Goal: Check status: Check status

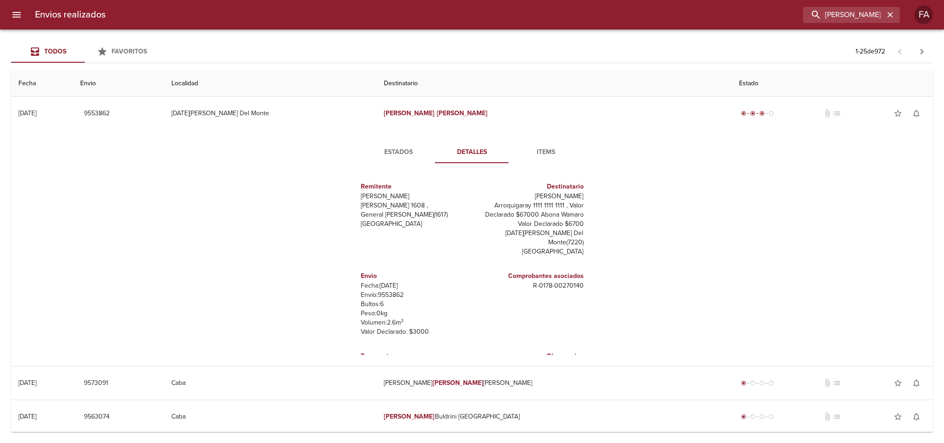
click at [891, 14] on icon "button" at bounding box center [890, 15] width 6 height 6
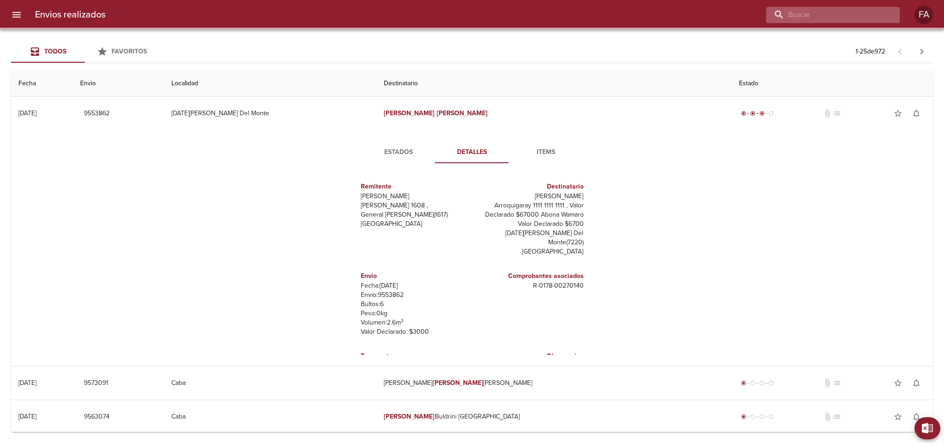
click at [861, 14] on input "buscar" at bounding box center [825, 15] width 118 height 16
paste input "[PERSON_NAME]"
type input "[PERSON_NAME]"
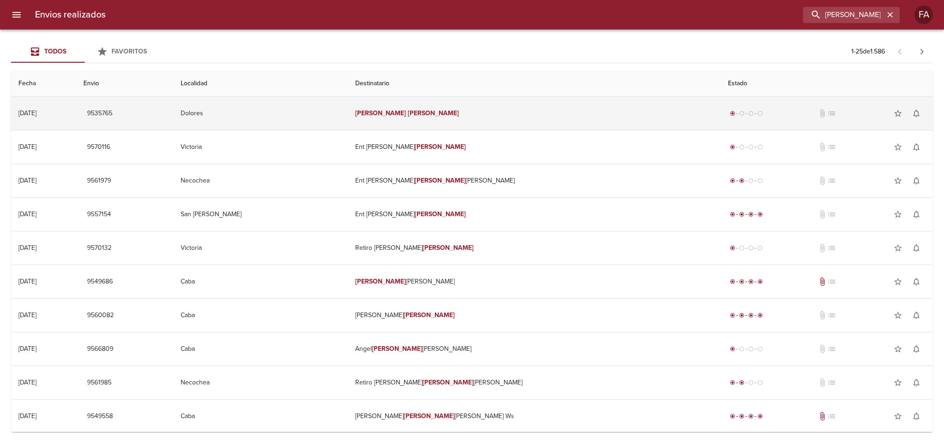
click at [348, 112] on td "Dolores" at bounding box center [260, 113] width 175 height 33
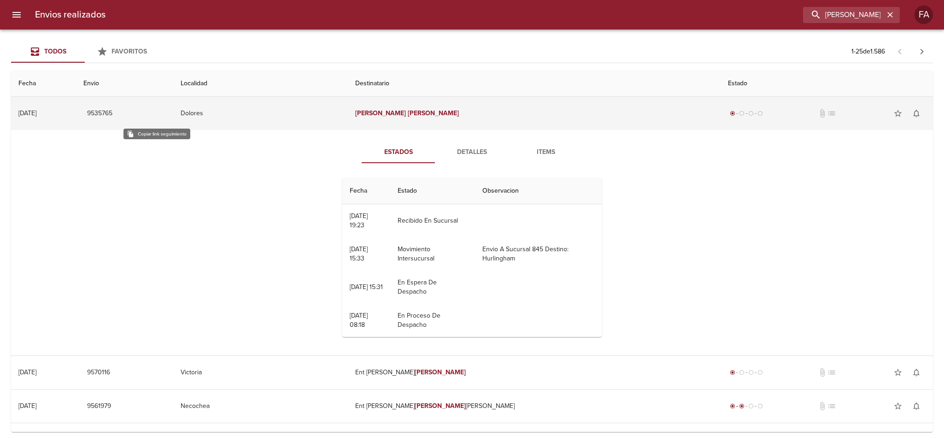
drag, startPoint x: 157, startPoint y: 116, endPoint x: 125, endPoint y: 129, distance: 34.3
click at [112, 116] on span "9535765" at bounding box center [99, 114] width 25 height 12
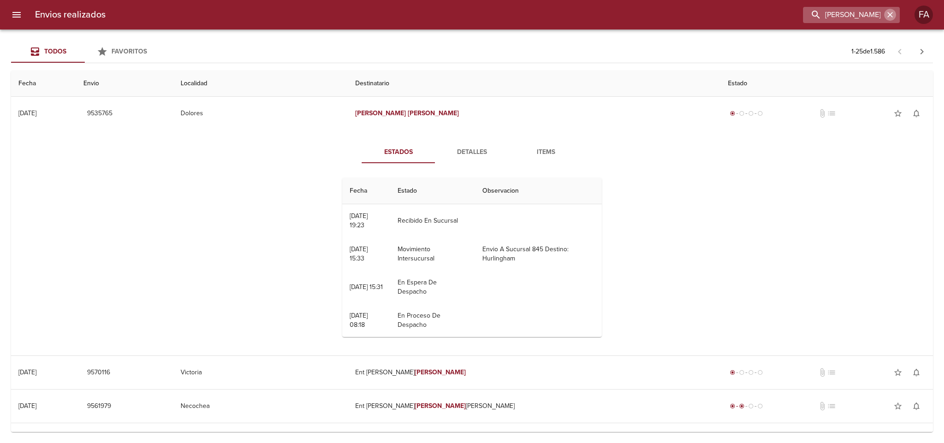
drag, startPoint x: 896, startPoint y: 14, endPoint x: 886, endPoint y: 16, distance: 9.8
click at [893, 14] on button "button" at bounding box center [890, 15] width 12 height 12
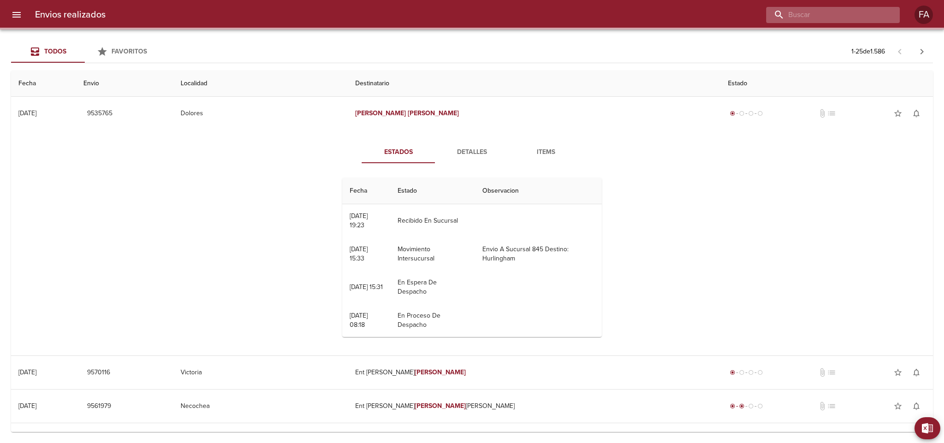
click at [884, 16] on input "buscar" at bounding box center [825, 15] width 118 height 16
paste input "[PERSON_NAME]"
type input "[PERSON_NAME]"
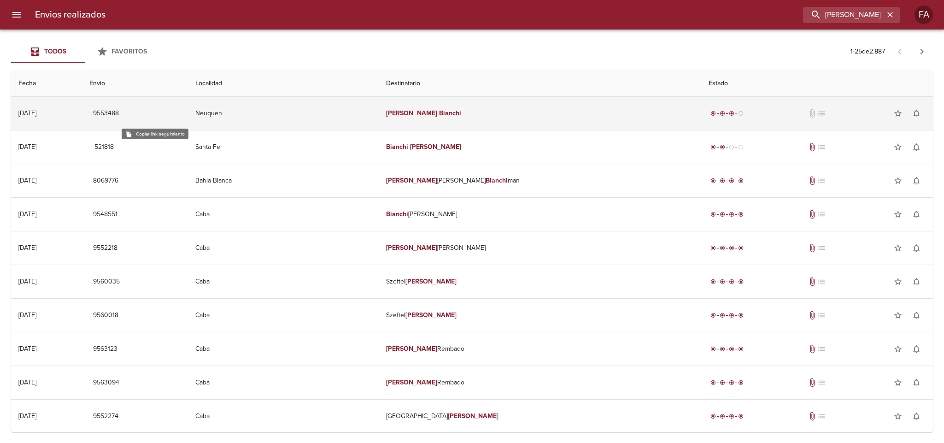
click at [119, 115] on span "9553488" at bounding box center [106, 114] width 26 height 12
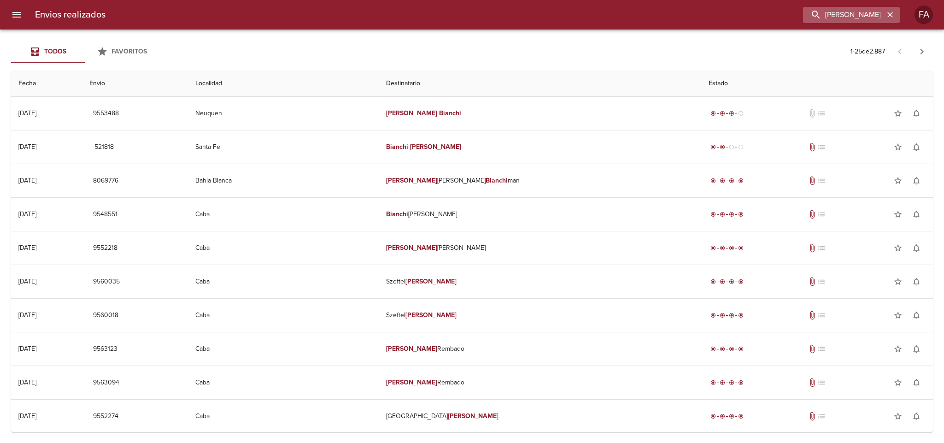
click at [889, 18] on icon "button" at bounding box center [889, 14] width 9 height 9
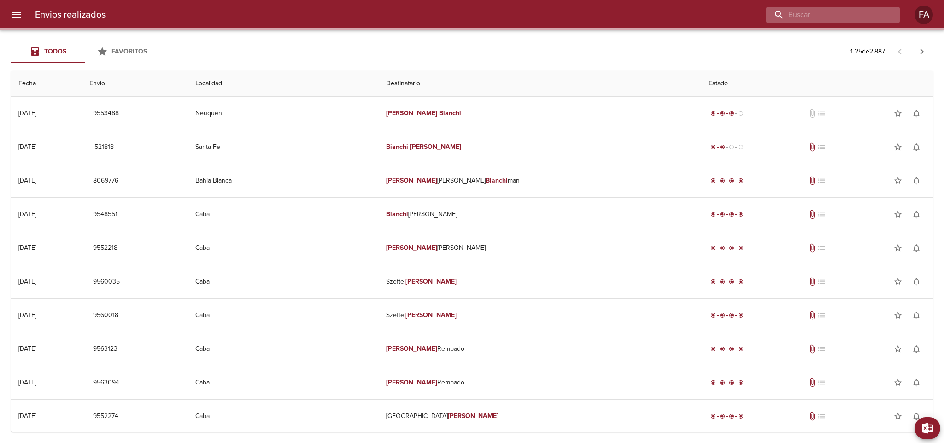
click at [872, 20] on input "buscar" at bounding box center [825, 15] width 118 height 16
paste input "[PERSON_NAME] [PERSON_NAME] VT"
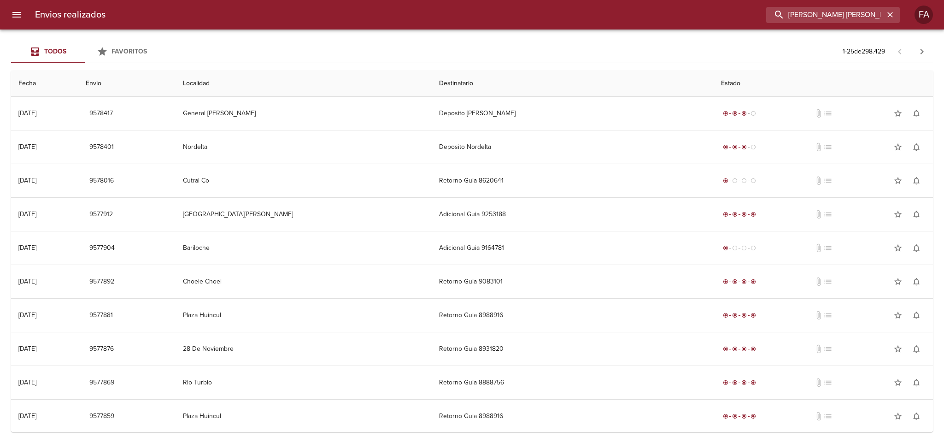
type input "[PERSON_NAME] [PERSON_NAME] V"
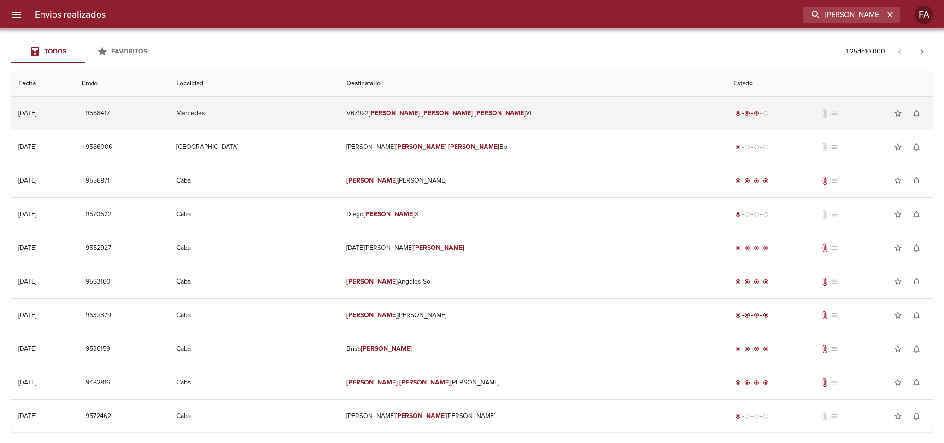
click at [527, 107] on td "V67922 [PERSON_NAME] [PERSON_NAME] Vt" at bounding box center [532, 113] width 387 height 33
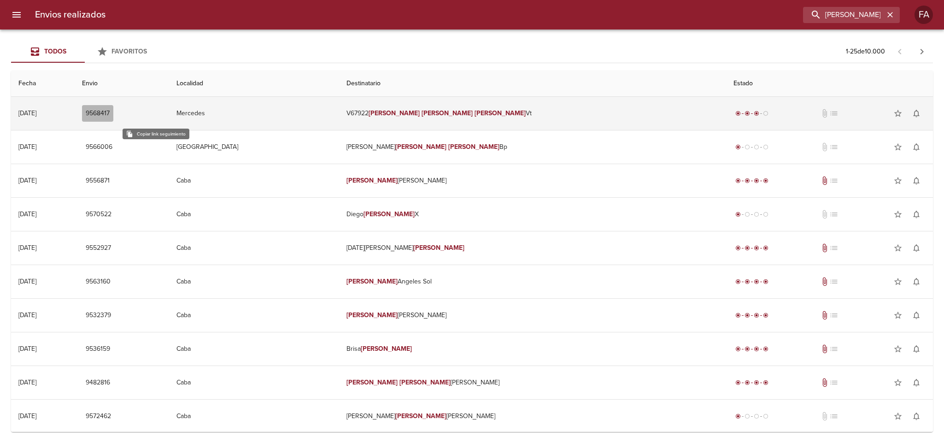
click at [110, 111] on span "9568417" at bounding box center [98, 114] width 24 height 12
click at [340, 101] on td "Mercedes" at bounding box center [254, 113] width 170 height 33
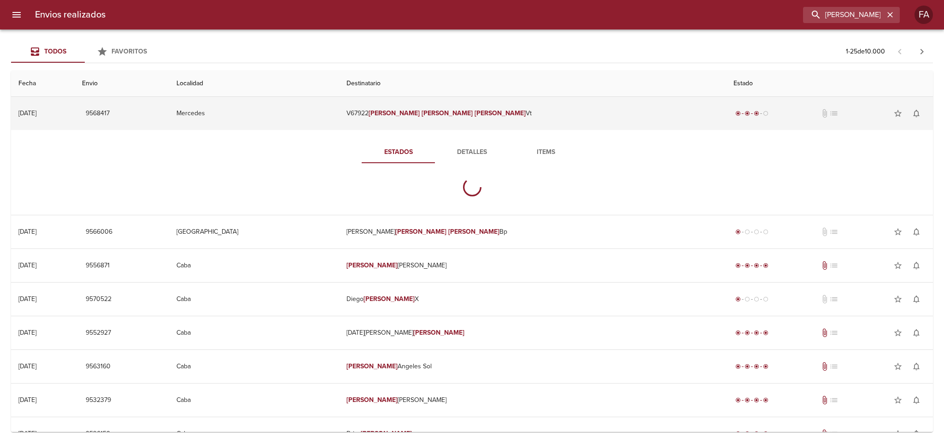
click at [340, 102] on td "Mercedes" at bounding box center [254, 113] width 170 height 33
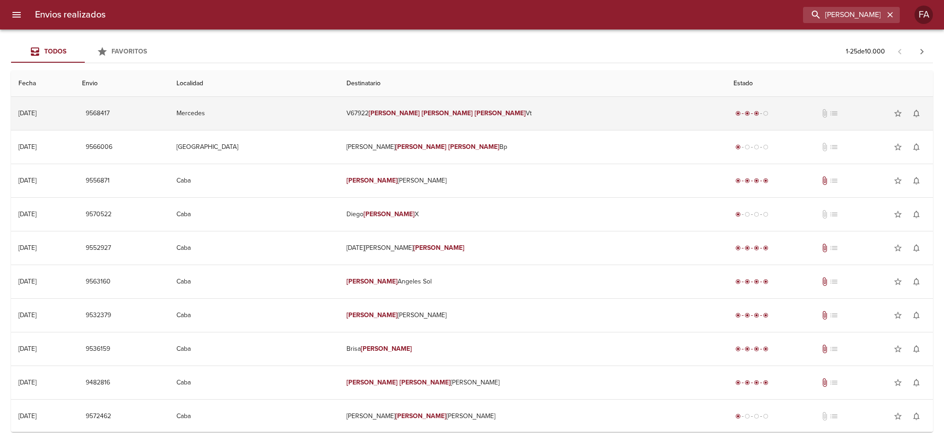
click at [340, 104] on td "Mercedes" at bounding box center [254, 113] width 170 height 33
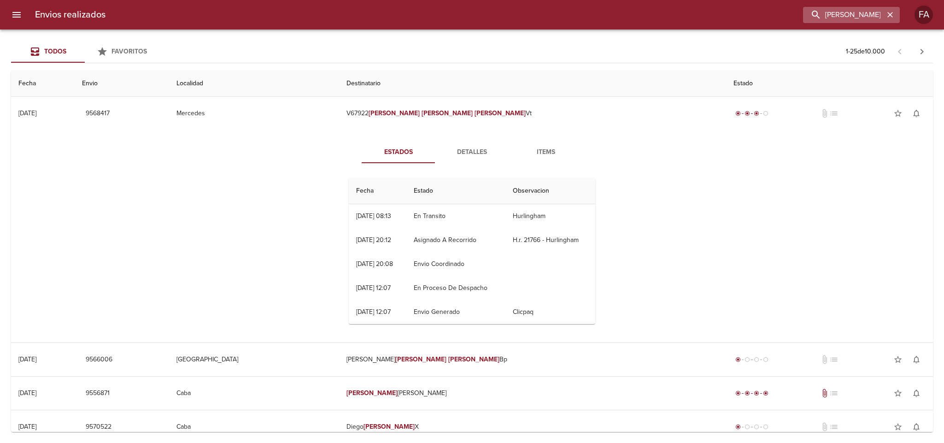
click at [893, 15] on icon "button" at bounding box center [889, 14] width 9 height 9
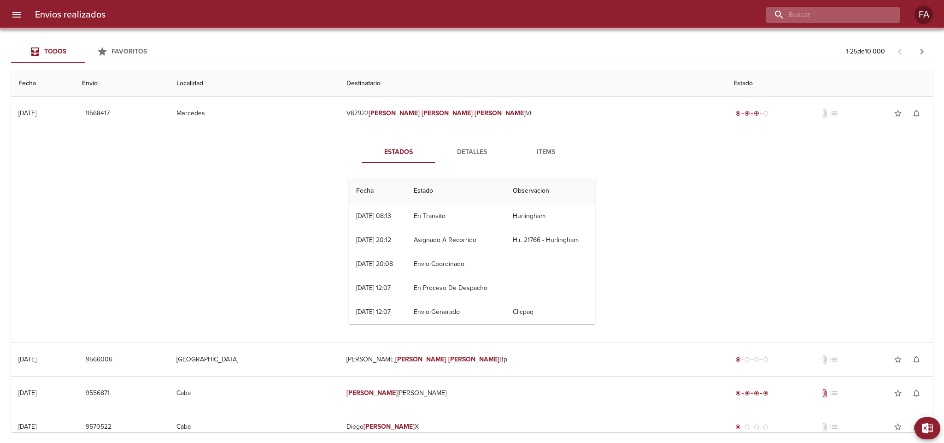
click at [845, 18] on input "buscar" at bounding box center [825, 15] width 118 height 16
paste input "[PERSON_NAME]"
type input "[PERSON_NAME]"
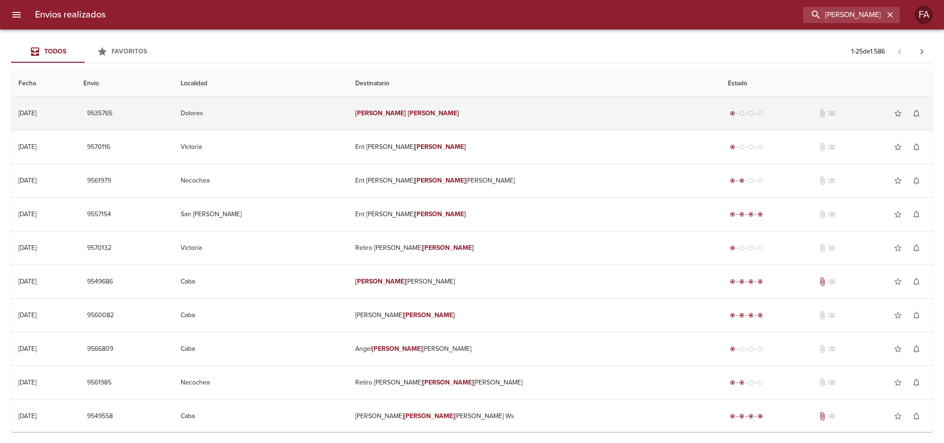
click at [333, 120] on td "Dolores" at bounding box center [260, 113] width 175 height 33
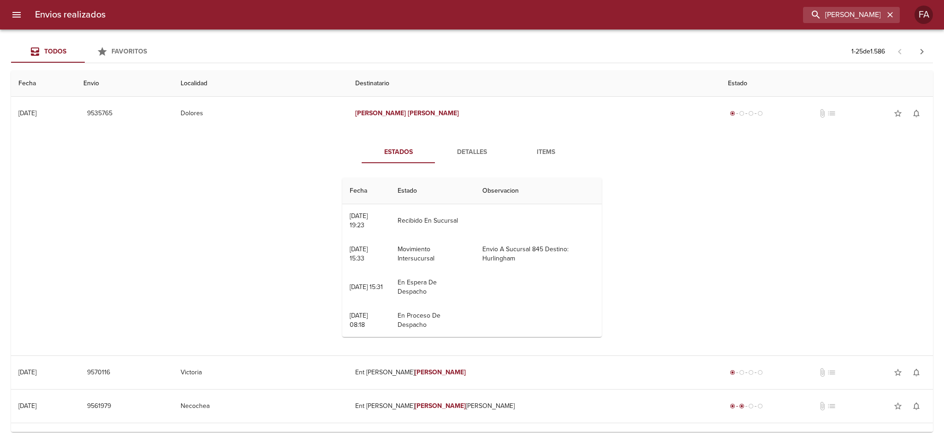
click at [464, 152] on span "Detalles" at bounding box center [472, 153] width 63 height 12
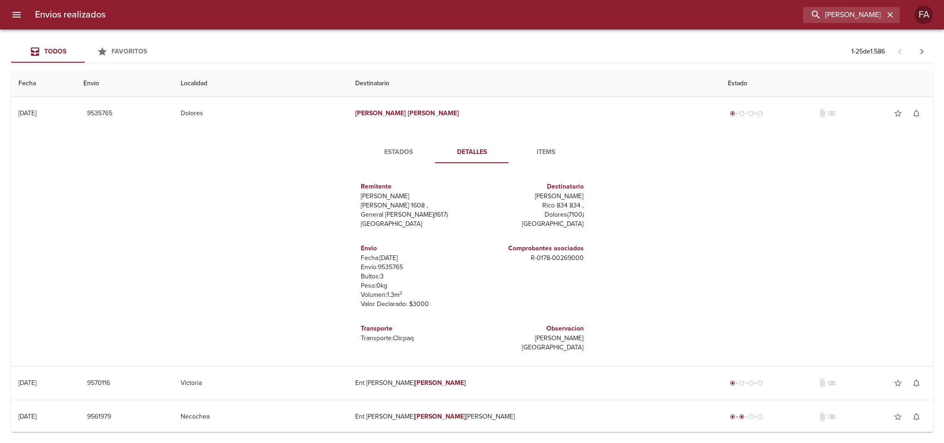
click at [392, 265] on p "Envío: 9535765" at bounding box center [415, 267] width 108 height 9
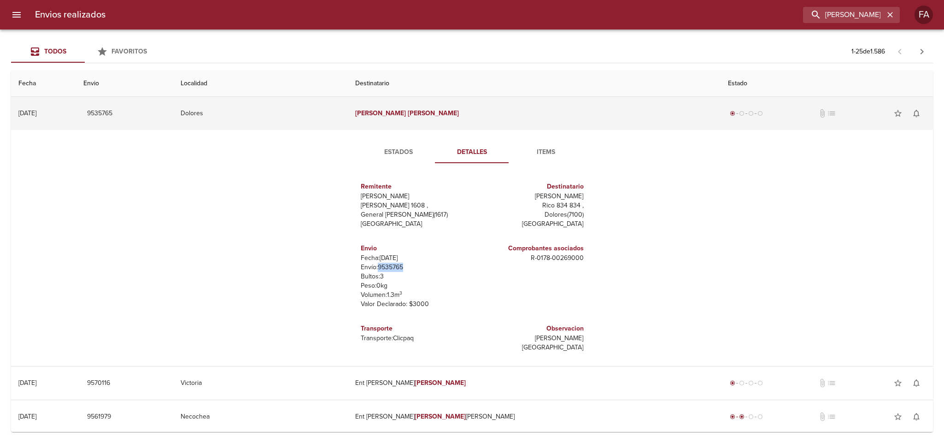
copy p "9535765"
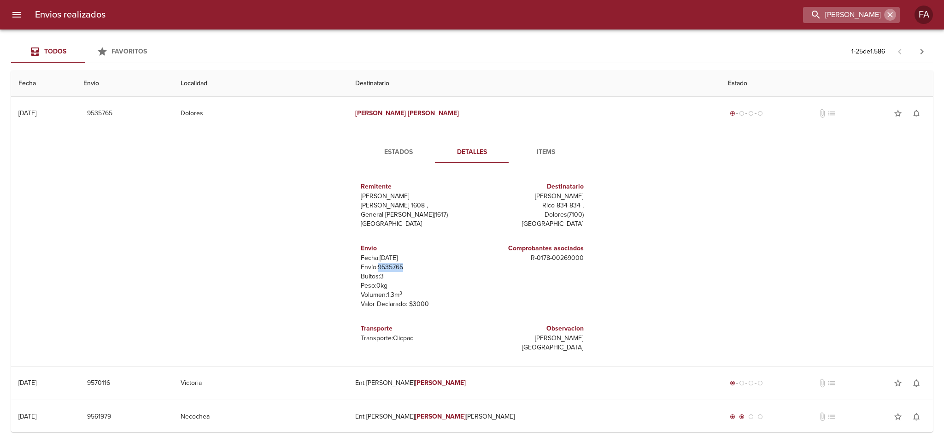
click at [893, 11] on icon "button" at bounding box center [889, 14] width 9 height 9
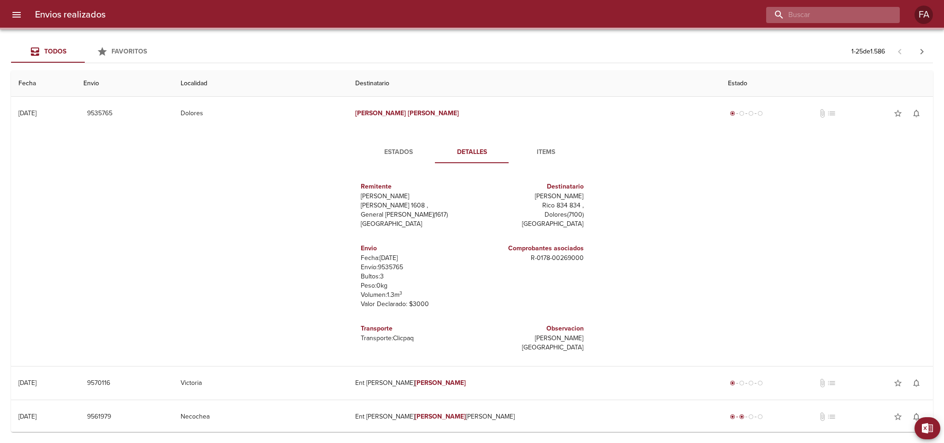
click at [873, 15] on input "buscar" at bounding box center [825, 15] width 118 height 16
paste input "[PERSON_NAME] [PERSON_NAME]"
type input "[PERSON_NAME] [PERSON_NAME]"
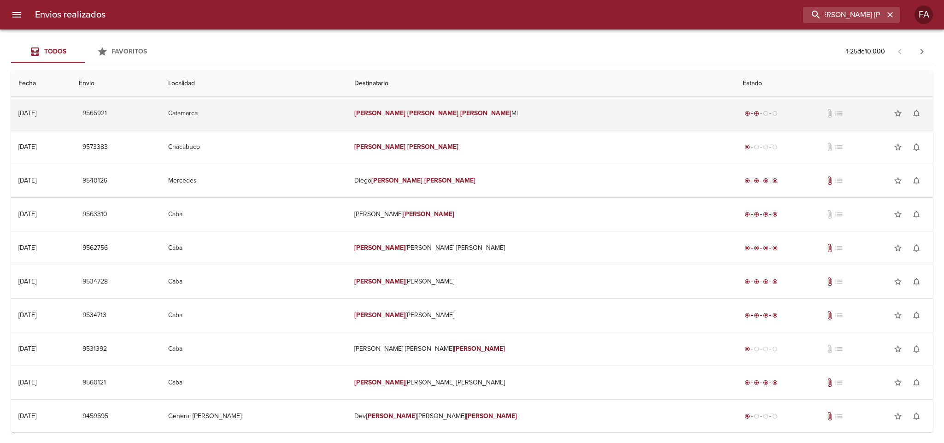
click at [539, 114] on td "[PERSON_NAME] [PERSON_NAME]" at bounding box center [541, 113] width 388 height 33
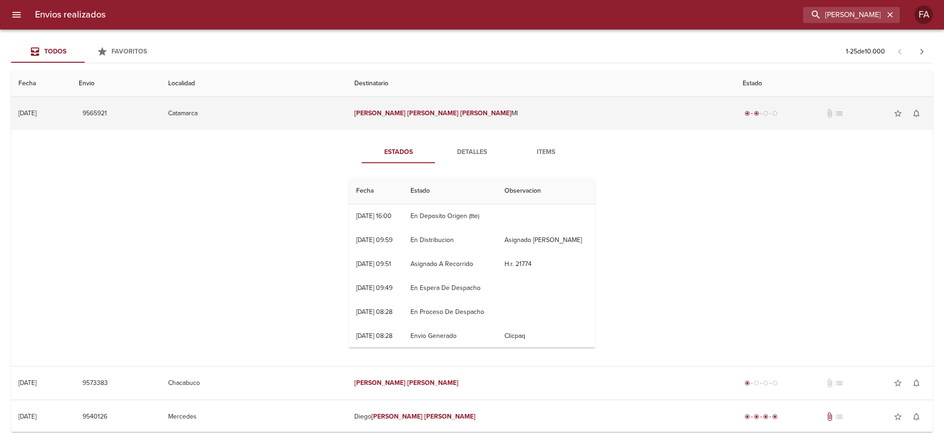
click at [107, 111] on span "9565921" at bounding box center [94, 114] width 24 height 12
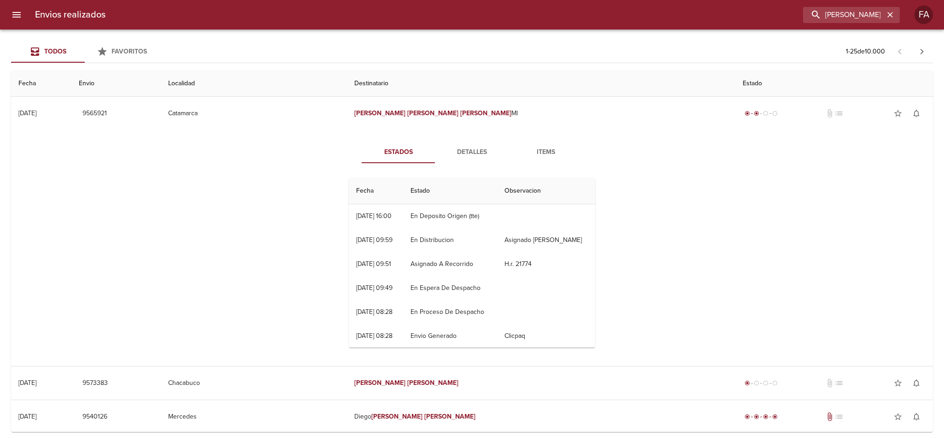
scroll to position [56, 0]
click at [886, 14] on icon "button" at bounding box center [889, 14] width 9 height 9
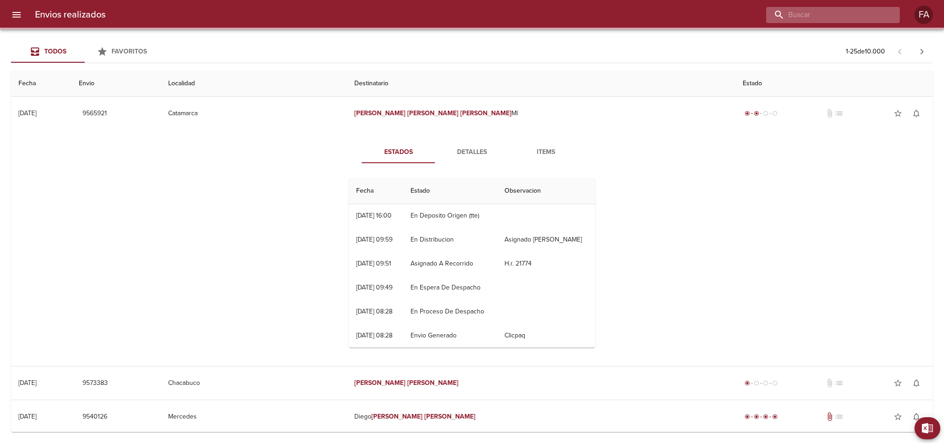
click at [870, 14] on input "buscar" at bounding box center [825, 15] width 118 height 16
paste input "[PERSON_NAME]"
type input "[PERSON_NAME]"
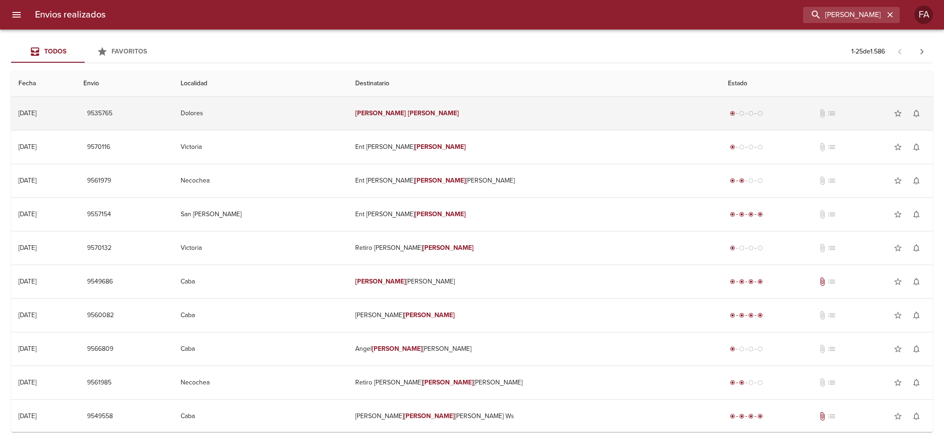
click at [348, 112] on td "Dolores" at bounding box center [260, 113] width 175 height 33
